Goal: Task Accomplishment & Management: Manage account settings

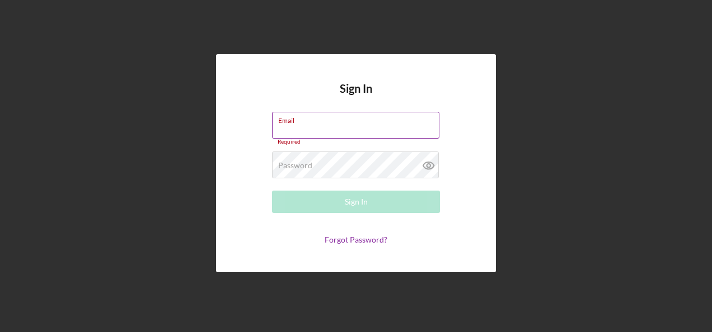
click at [303, 124] on div "Email Required" at bounding box center [356, 129] width 168 height 34
click at [296, 125] on label "Email" at bounding box center [288, 125] width 20 height 9
click at [296, 125] on input "Email" at bounding box center [355, 125] width 167 height 27
type input "[PERSON_NAME][EMAIL_ADDRESS][PERSON_NAME][DOMAIN_NAME]"
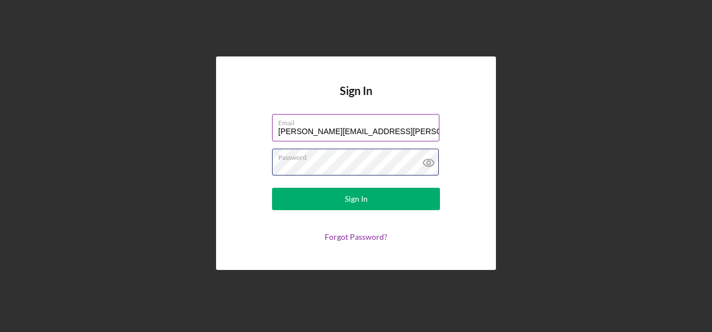
click at [272, 188] on button "Sign In" at bounding box center [356, 199] width 168 height 22
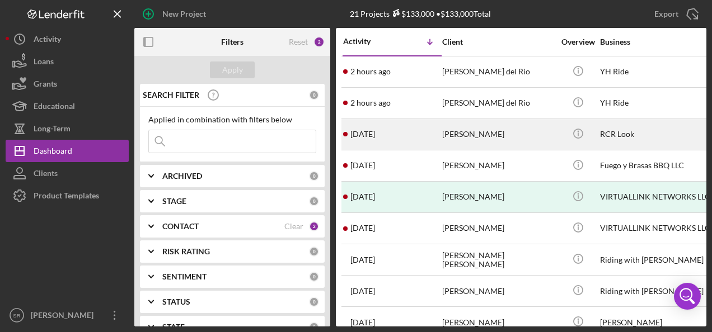
click at [370, 131] on time "[DATE]" at bounding box center [362, 134] width 25 height 9
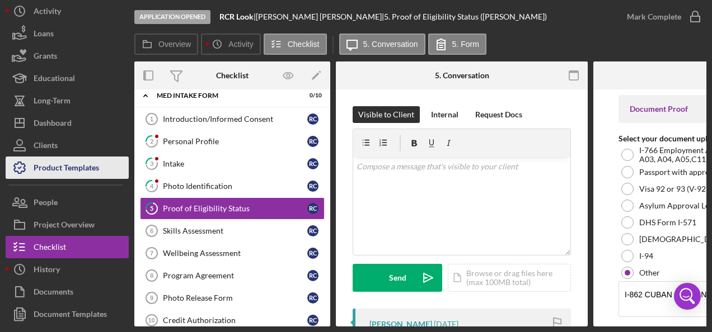
scroll to position [49, 0]
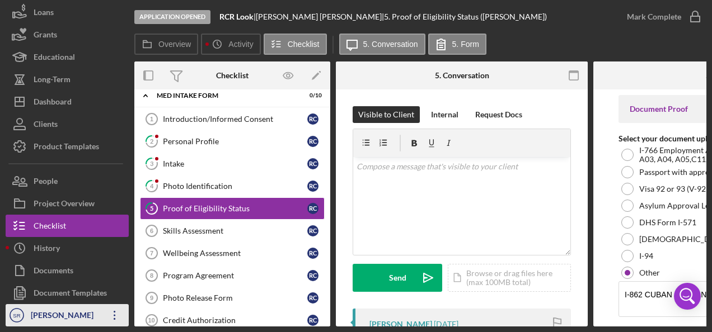
click at [75, 310] on div "[PERSON_NAME]" at bounding box center [64, 316] width 73 height 25
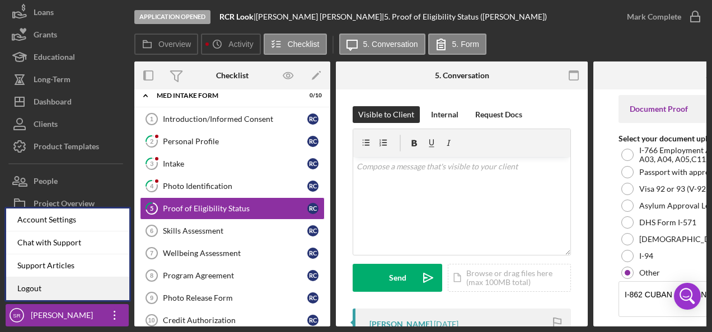
click at [73, 283] on link "Logout" at bounding box center [67, 288] width 123 height 23
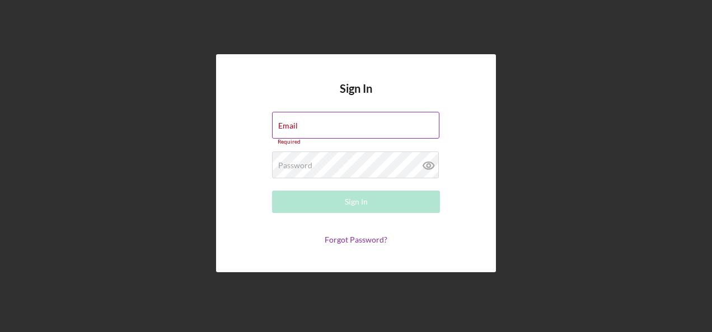
click at [305, 121] on div "Email Required" at bounding box center [356, 129] width 168 height 34
click at [302, 126] on input "Email" at bounding box center [355, 125] width 167 height 27
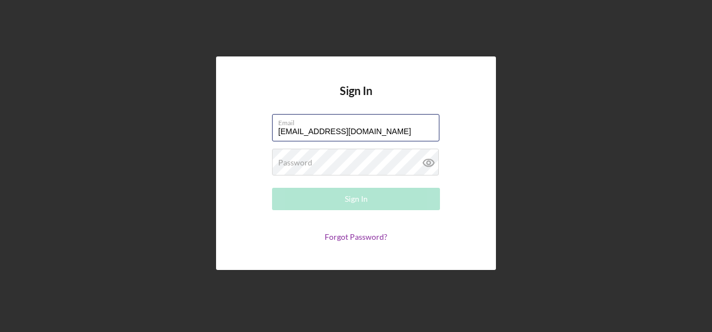
type input "[EMAIL_ADDRESS][DOMAIN_NAME]"
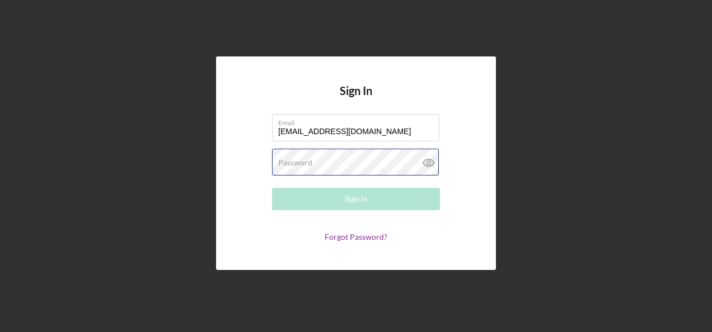
click at [341, 156] on div "Password Required" at bounding box center [356, 163] width 168 height 28
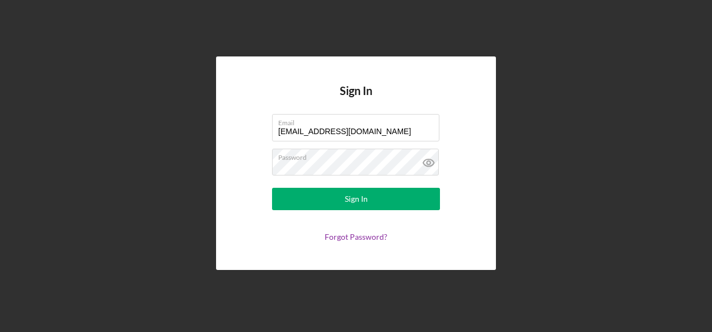
click at [443, 244] on div "Sign In Email [EMAIL_ADDRESS][DOMAIN_NAME] Password Sign In Forgot Password?" at bounding box center [356, 163] width 280 height 213
click at [431, 159] on icon at bounding box center [429, 163] width 28 height 28
click at [380, 159] on label "Password" at bounding box center [358, 155] width 161 height 12
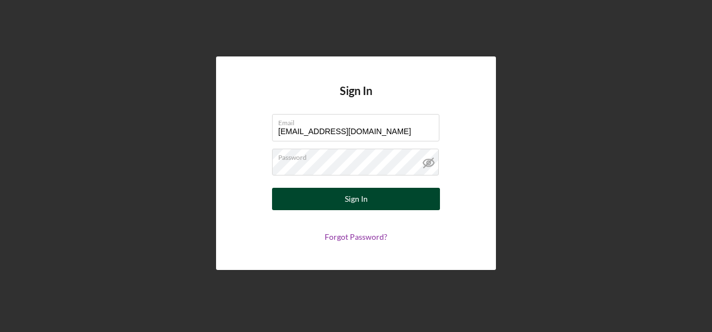
click at [348, 207] on div "Sign In" at bounding box center [356, 199] width 23 height 22
